Goal: Check status: Check status

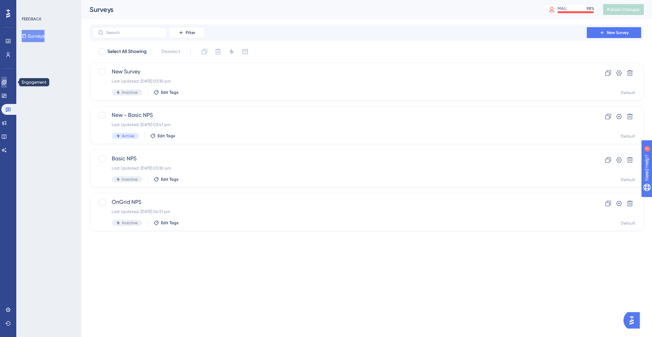
click at [7, 84] on icon at bounding box center [3, 81] width 5 height 5
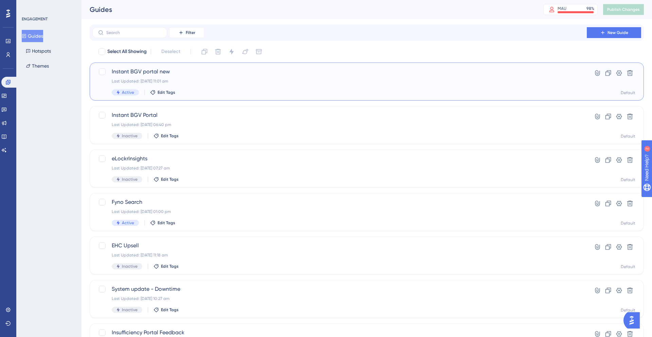
click at [196, 73] on span "Instant BGV portal new" at bounding box center [340, 72] width 456 height 8
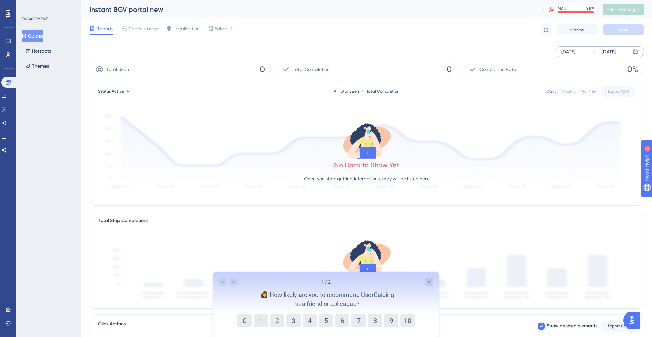
click at [566, 48] on div "[DATE]" at bounding box center [569, 52] width 14 height 8
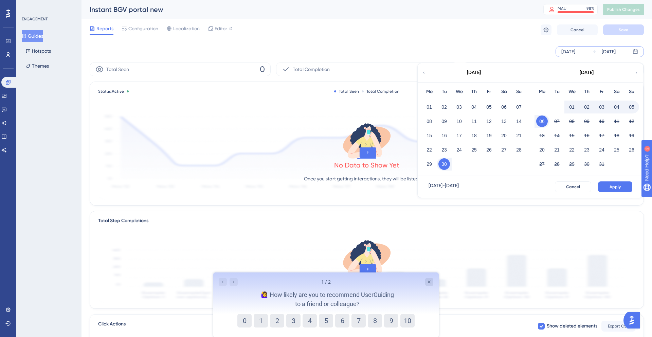
click at [495, 133] on div "19" at bounding box center [489, 135] width 15 height 13
click at [489, 149] on button "26" at bounding box center [489, 150] width 12 height 12
click at [607, 185] on button "Apply" at bounding box center [615, 186] width 34 height 11
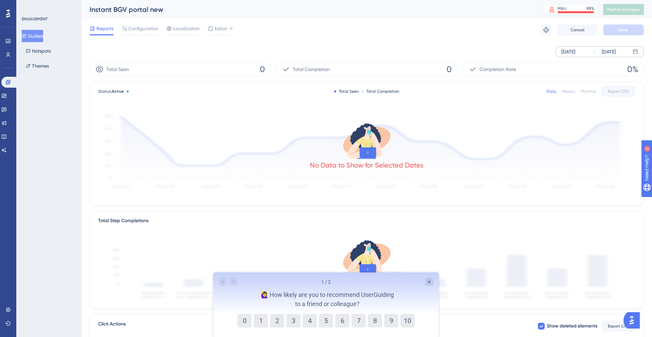
click at [41, 36] on button "Guides" at bounding box center [32, 36] width 21 height 12
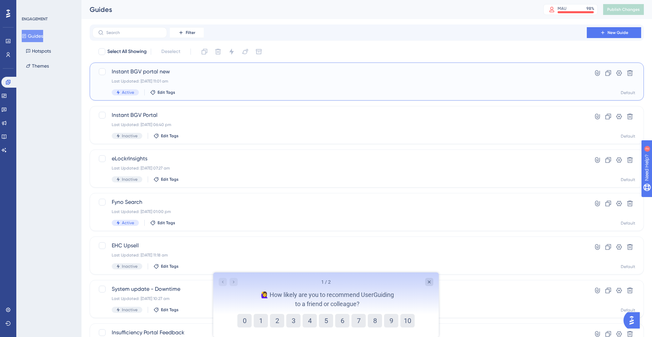
click at [210, 81] on div "Last Updated: [DATE] 11:01 am" at bounding box center [340, 80] width 456 height 5
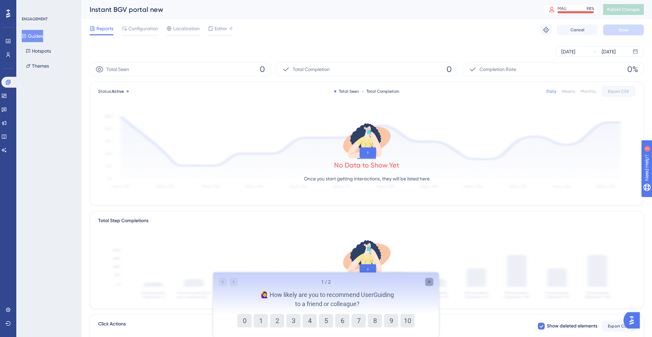
click at [430, 281] on icon "Close survey" at bounding box center [429, 282] width 3 height 3
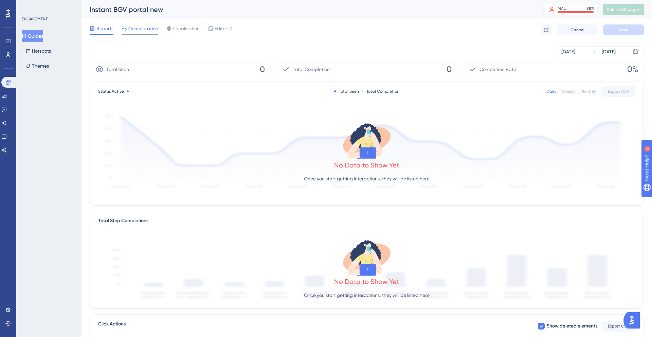
click at [138, 30] on span "Configuration" at bounding box center [143, 28] width 30 height 8
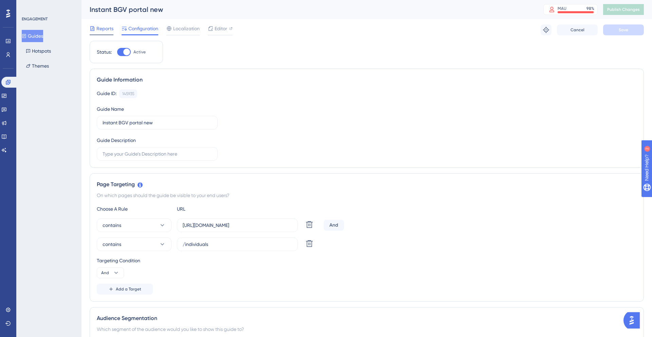
click at [100, 26] on span "Reports" at bounding box center [104, 28] width 17 height 8
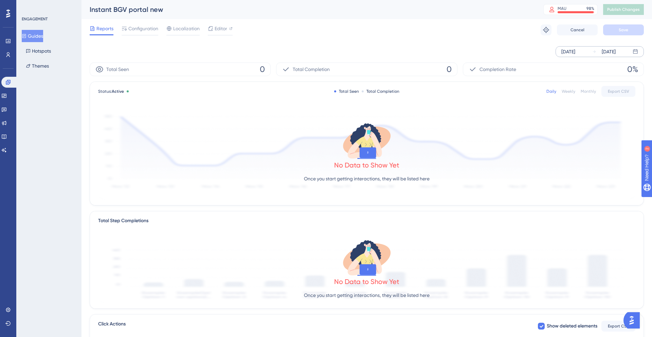
click at [564, 48] on div "[DATE]" at bounding box center [569, 52] width 14 height 8
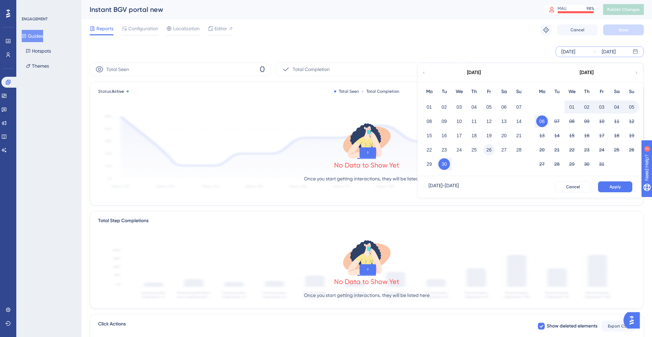
click at [490, 148] on button "26" at bounding box center [489, 150] width 12 height 12
click at [604, 184] on button "Apply" at bounding box center [615, 186] width 34 height 11
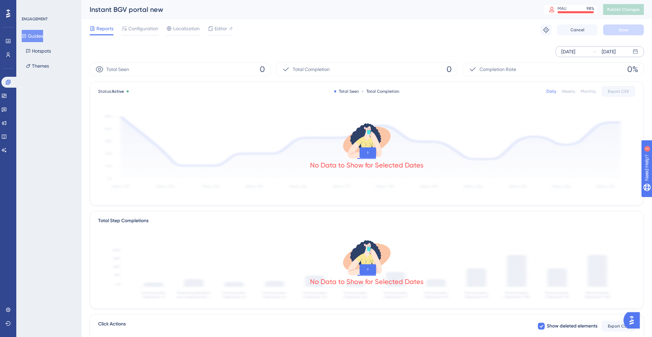
click at [575, 50] on div "[DATE]" at bounding box center [569, 52] width 14 height 8
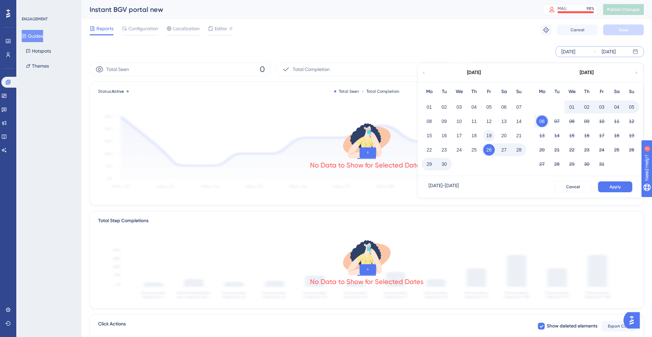
click at [487, 137] on button "19" at bounding box center [489, 136] width 12 height 12
click at [615, 187] on span "Apply" at bounding box center [615, 186] width 11 height 5
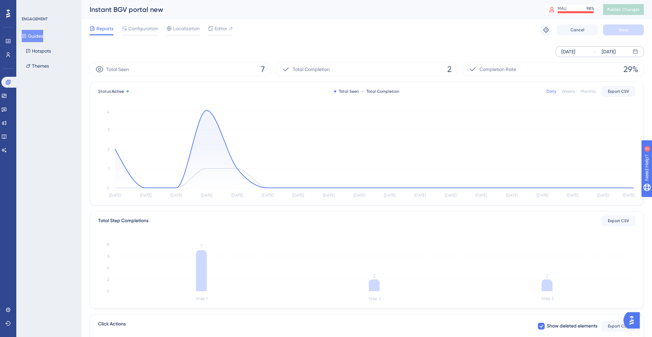
click at [564, 50] on div "[DATE]" at bounding box center [569, 52] width 14 height 8
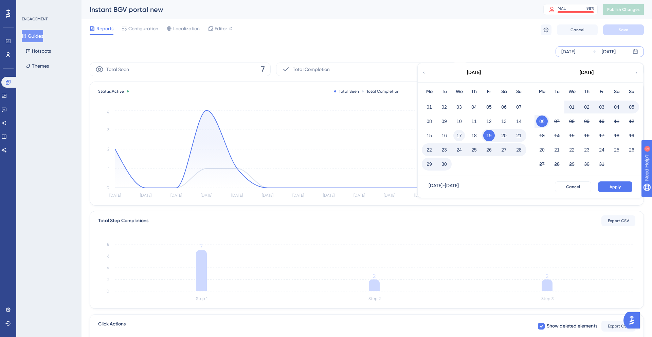
click at [460, 136] on button "17" at bounding box center [460, 136] width 12 height 12
click at [616, 187] on span "Apply" at bounding box center [615, 186] width 11 height 5
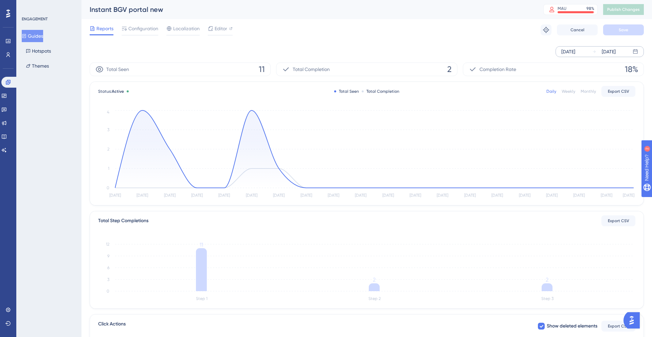
click at [568, 53] on div "[DATE]" at bounding box center [569, 52] width 14 height 8
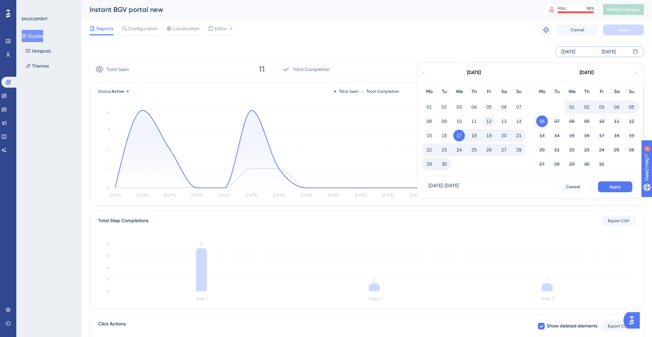
click at [493, 120] on button "12" at bounding box center [489, 122] width 12 height 12
click at [607, 188] on button "Apply" at bounding box center [615, 186] width 34 height 11
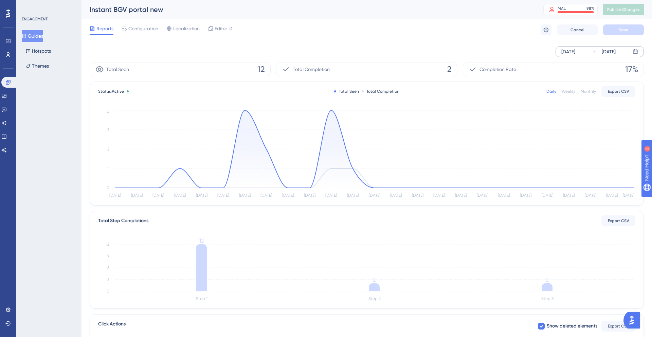
click at [573, 53] on div "[DATE]" at bounding box center [569, 52] width 14 height 8
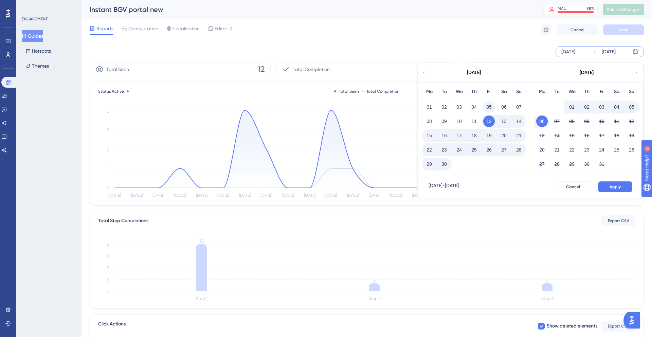
click at [492, 105] on button "05" at bounding box center [489, 107] width 12 height 12
click at [612, 195] on div "[DATE] - [DATE] Cancel Apply" at bounding box center [531, 187] width 226 height 22
click at [613, 188] on span "Apply" at bounding box center [615, 186] width 11 height 5
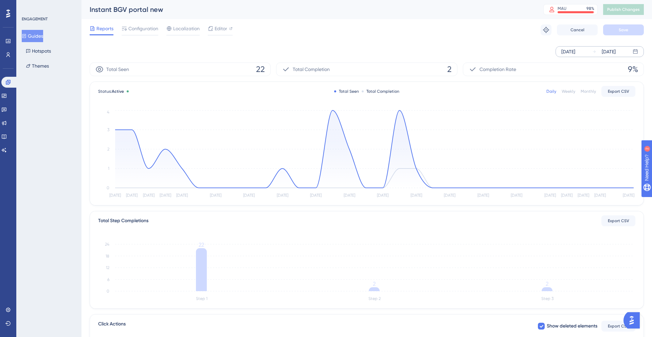
click at [575, 50] on div "[DATE]" at bounding box center [569, 52] width 14 height 8
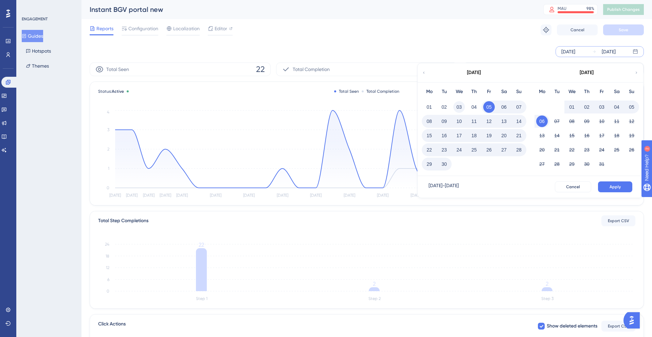
click at [460, 108] on button "03" at bounding box center [460, 107] width 12 height 12
click at [616, 187] on span "Apply" at bounding box center [615, 186] width 11 height 5
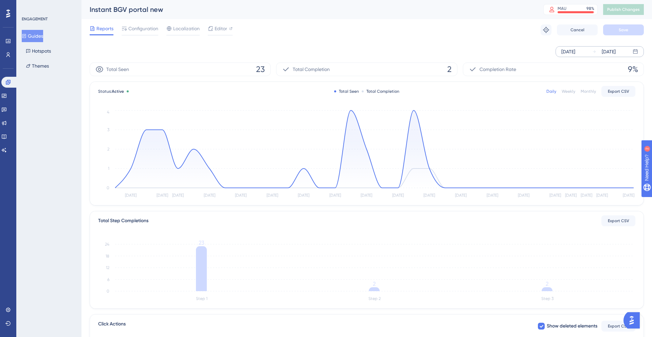
click at [573, 54] on div "[DATE]" at bounding box center [569, 52] width 14 height 8
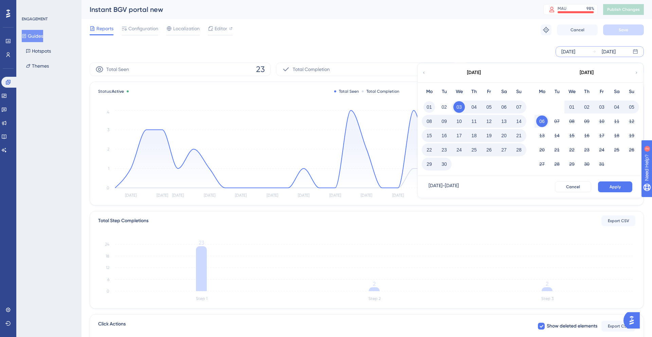
click at [429, 107] on button "01" at bounding box center [430, 107] width 12 height 12
click at [614, 187] on span "Apply" at bounding box center [615, 186] width 11 height 5
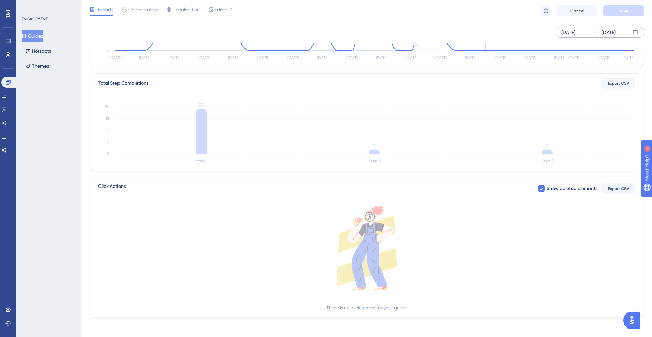
scroll to position [137, 0]
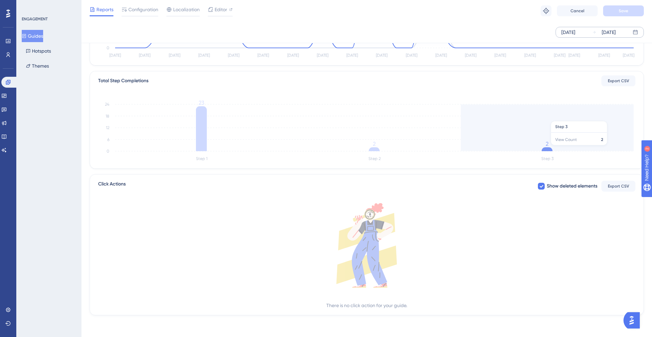
click at [547, 149] on icon at bounding box center [547, 149] width 11 height 4
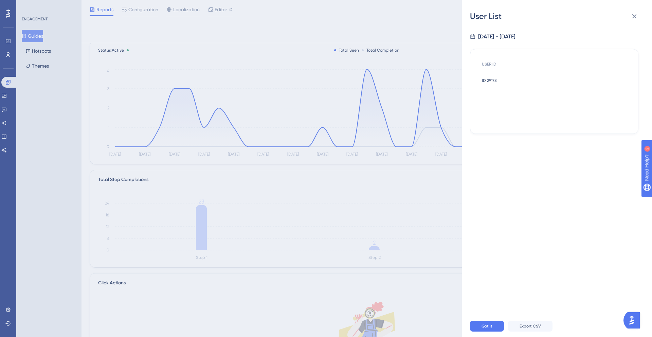
scroll to position [44, 0]
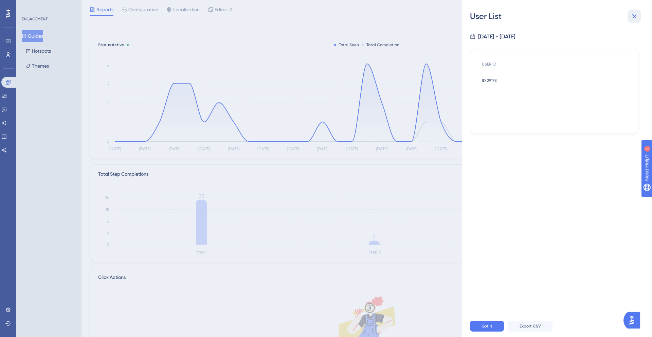
click at [632, 15] on icon at bounding box center [635, 16] width 8 height 8
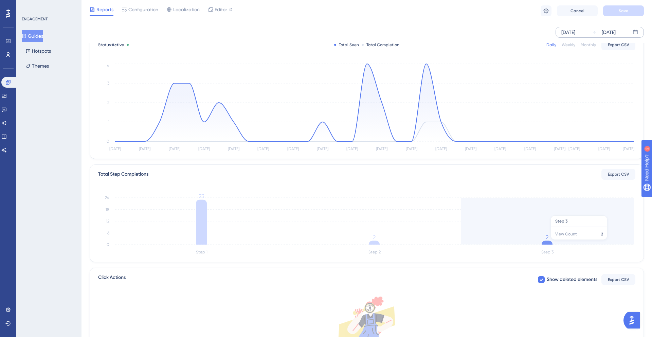
click at [551, 243] on icon at bounding box center [547, 243] width 11 height 4
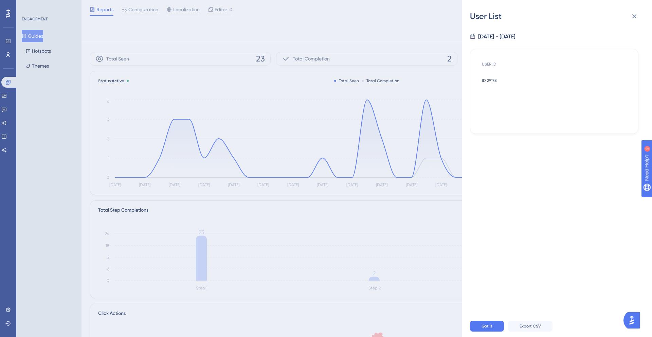
scroll to position [0, 0]
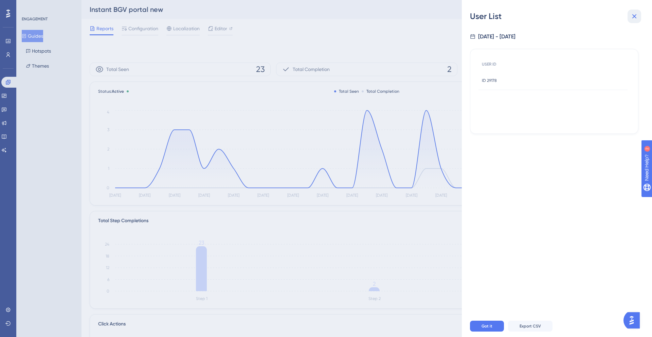
click at [632, 19] on icon at bounding box center [635, 16] width 8 height 8
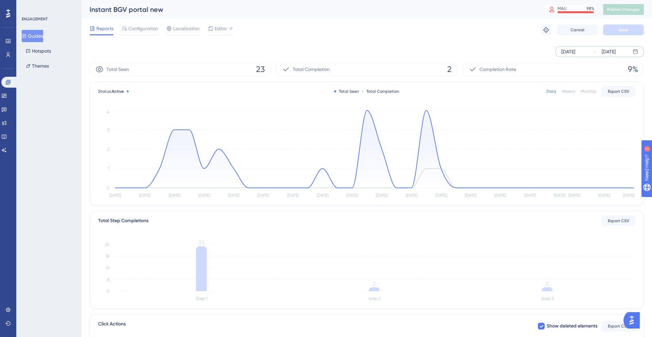
click at [575, 51] on div "[DATE]" at bounding box center [569, 52] width 14 height 8
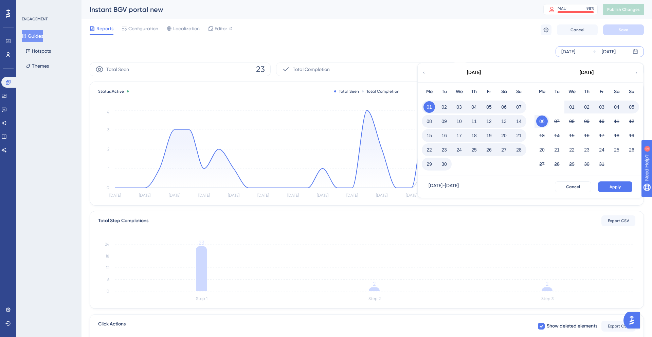
click at [471, 137] on button "18" at bounding box center [474, 136] width 12 height 12
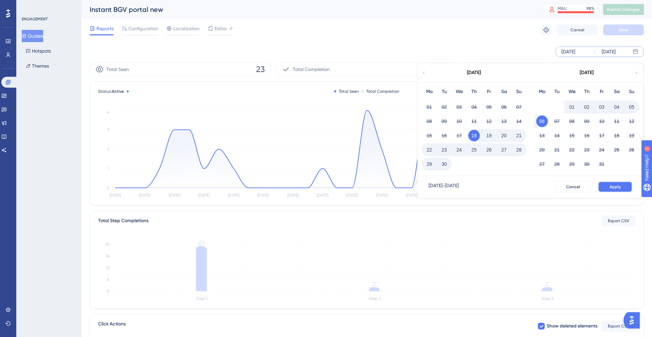
click at [621, 188] on button "Apply" at bounding box center [615, 186] width 34 height 11
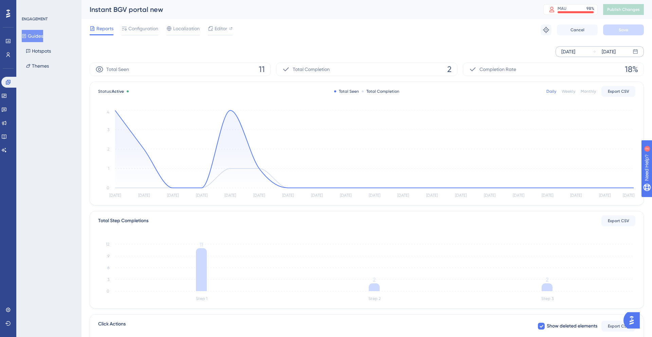
click at [564, 52] on div "[DATE]" at bounding box center [569, 52] width 14 height 8
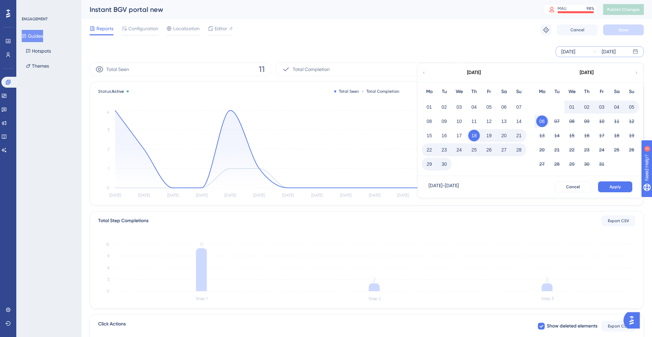
click at [500, 147] on button "27" at bounding box center [504, 150] width 12 height 12
click at [613, 185] on span "Apply" at bounding box center [615, 186] width 11 height 5
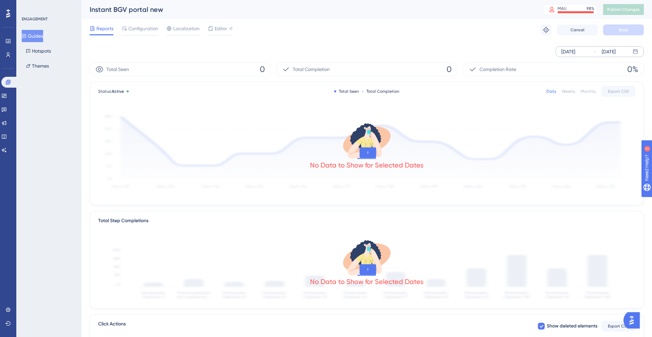
click at [635, 319] on img "Open AI Assistant Launcher" at bounding box center [632, 320] width 12 height 12
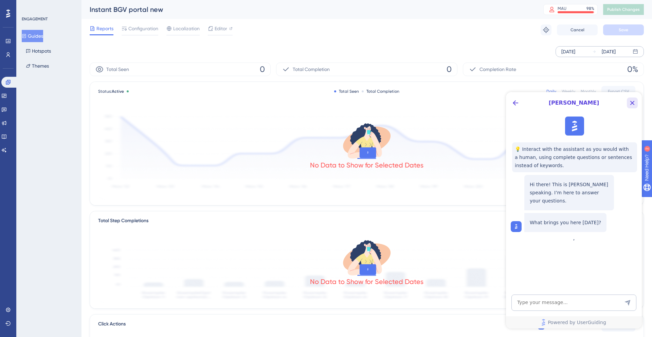
click at [630, 103] on icon "Close Button" at bounding box center [632, 103] width 8 height 8
